Goal: Task Accomplishment & Management: Manage account settings

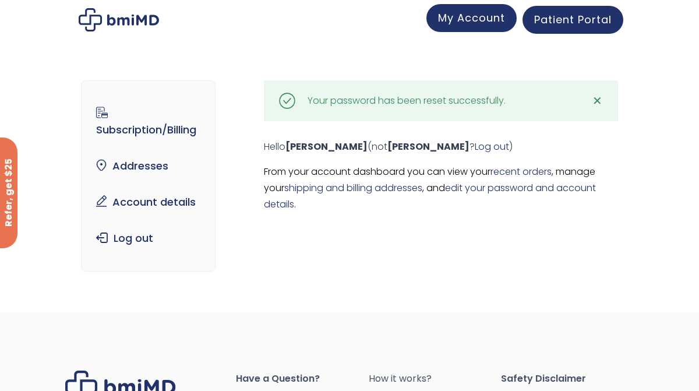
click at [496, 18] on span "My Account" at bounding box center [471, 17] width 67 height 15
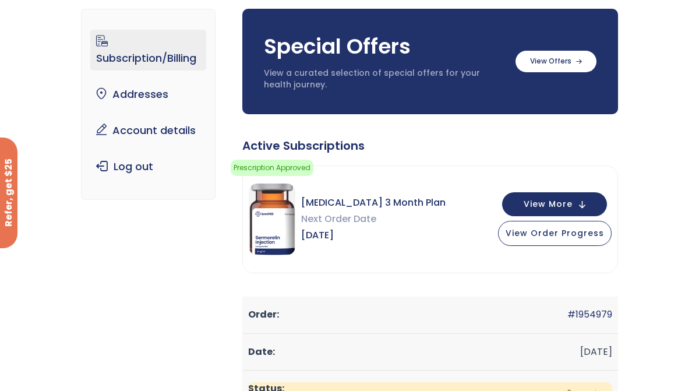
scroll to position [87, 0]
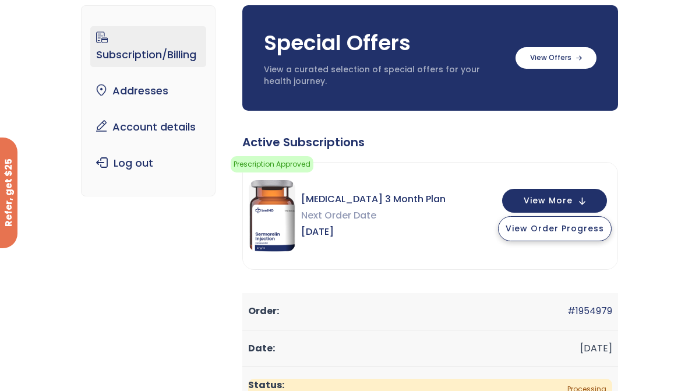
click at [574, 231] on span "View Order Progress" at bounding box center [555, 229] width 98 height 12
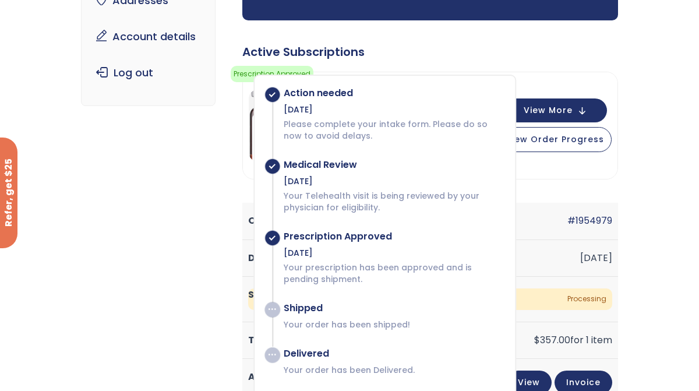
scroll to position [0, 0]
